Goal: Navigation & Orientation: Find specific page/section

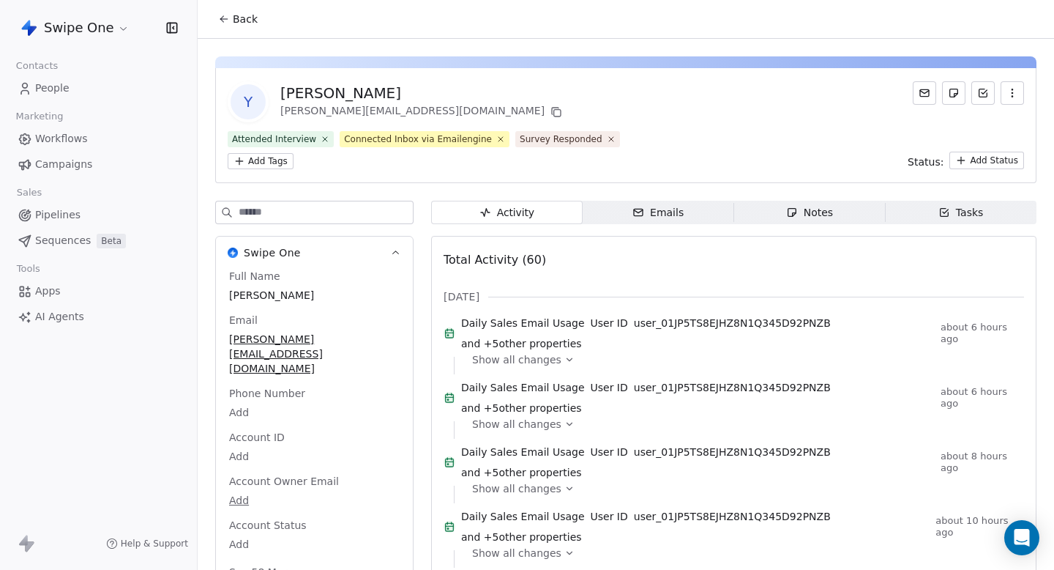
click at [55, 88] on span "People" at bounding box center [52, 88] width 34 height 15
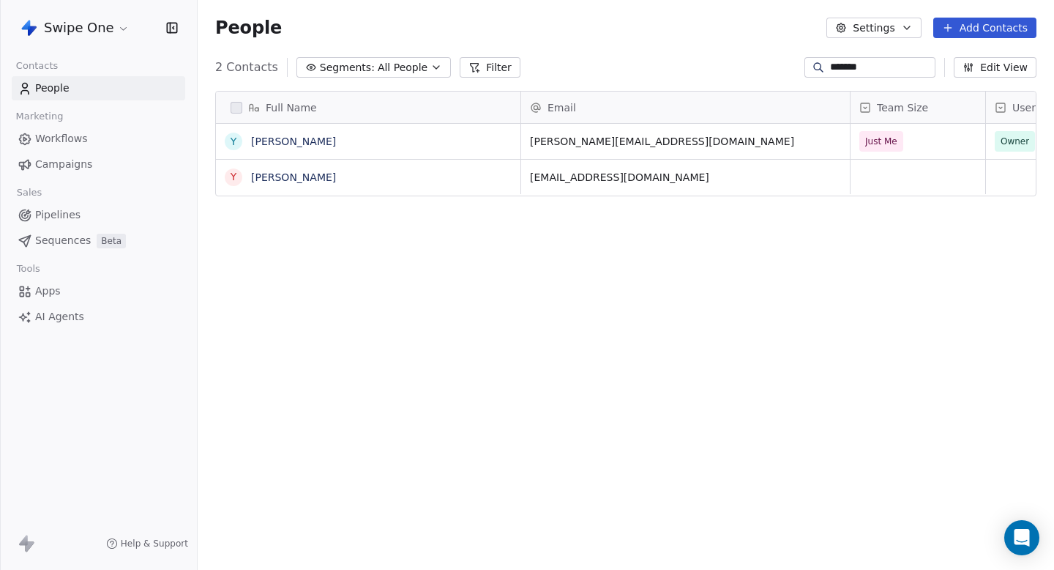
scroll to position [501, 857]
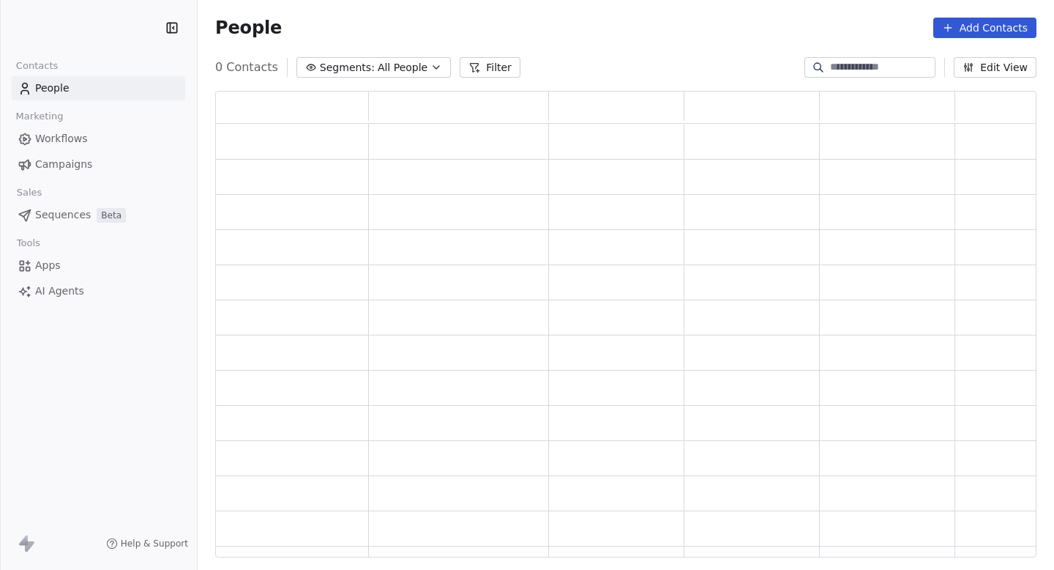
scroll to position [466, 821]
